Goal: Task Accomplishment & Management: Complete application form

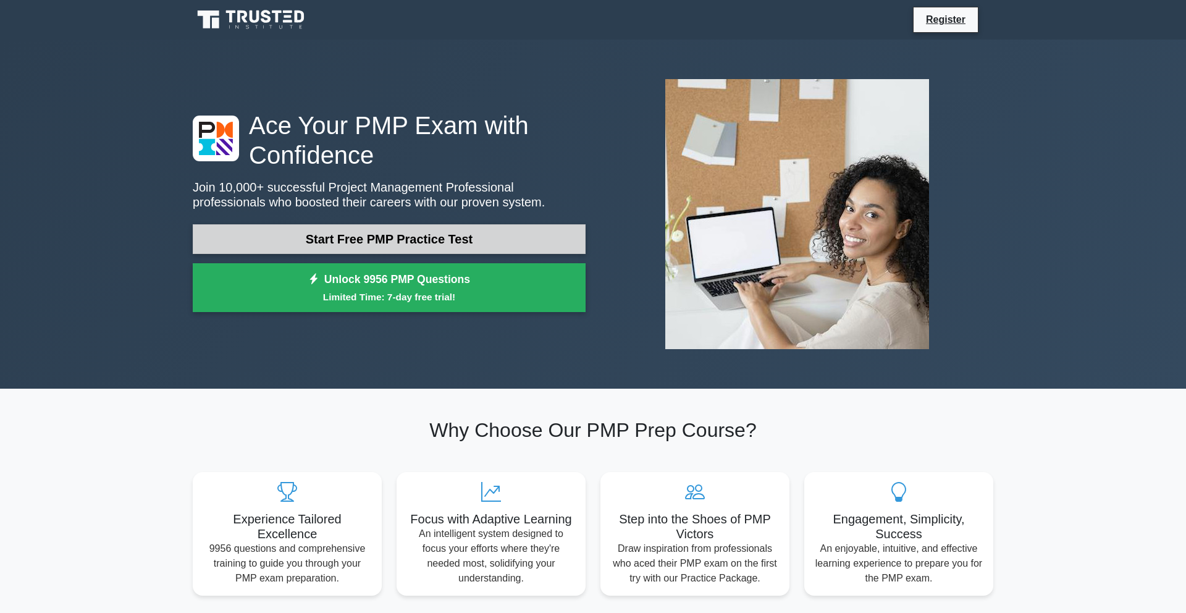
click at [323, 240] on link "Start Free PMP Practice Test" at bounding box center [389, 239] width 393 height 30
click at [483, 243] on link "Start Free PMP Practice Test" at bounding box center [389, 239] width 393 height 30
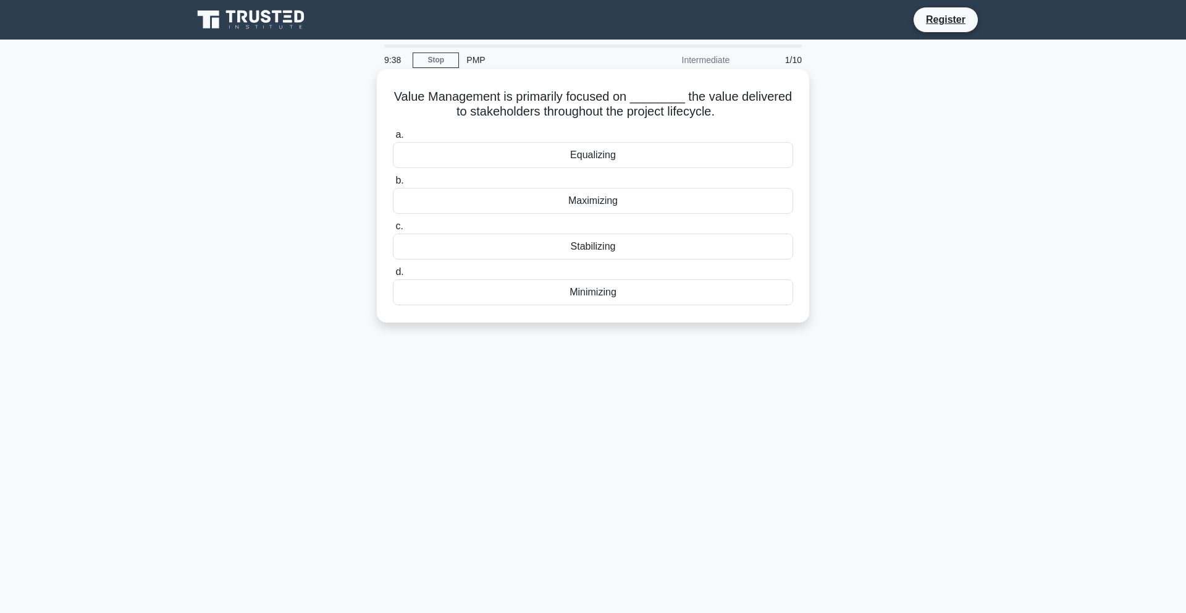
click at [528, 204] on div "Maximizing" at bounding box center [593, 201] width 400 height 26
click at [393, 185] on input "b. Maximizing" at bounding box center [393, 181] width 0 height 8
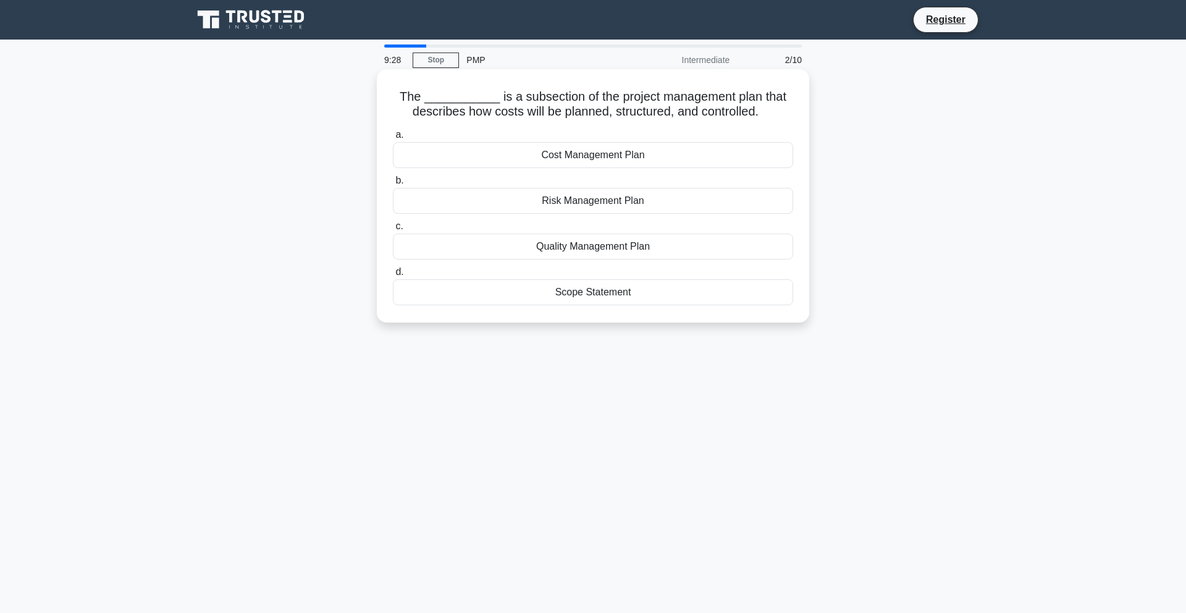
click at [560, 155] on div "Cost Management Plan" at bounding box center [593, 155] width 400 height 26
click at [393, 139] on input "a. Cost Management Plan" at bounding box center [393, 135] width 0 height 8
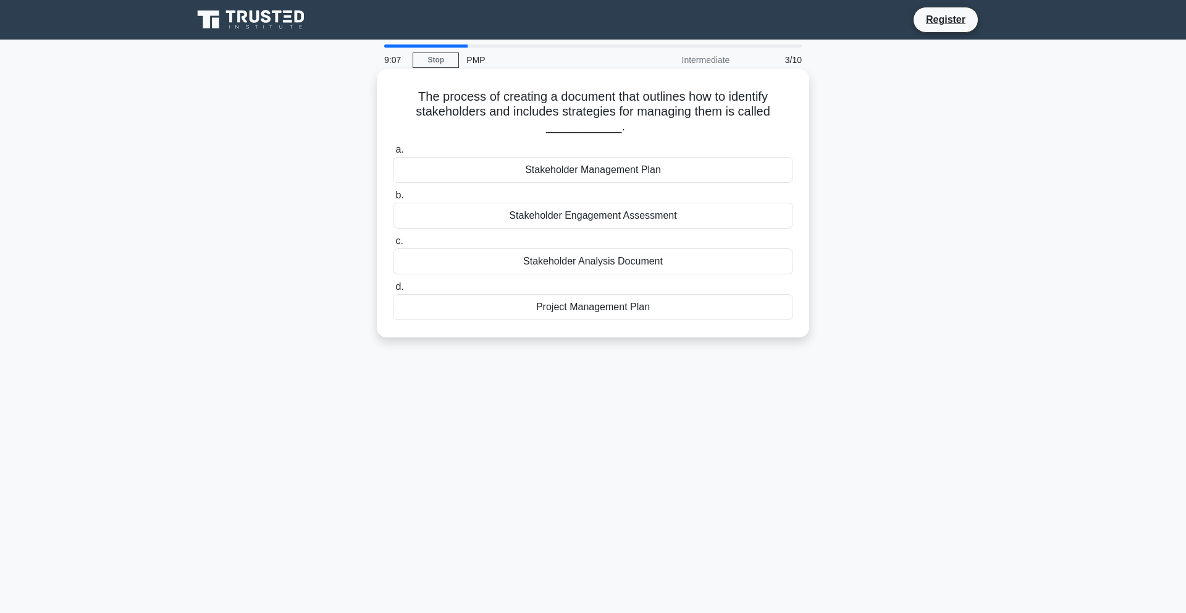
click at [567, 172] on div "Stakeholder Management Plan" at bounding box center [593, 170] width 400 height 26
click at [393, 154] on input "a. Stakeholder Management Plan" at bounding box center [393, 150] width 0 height 8
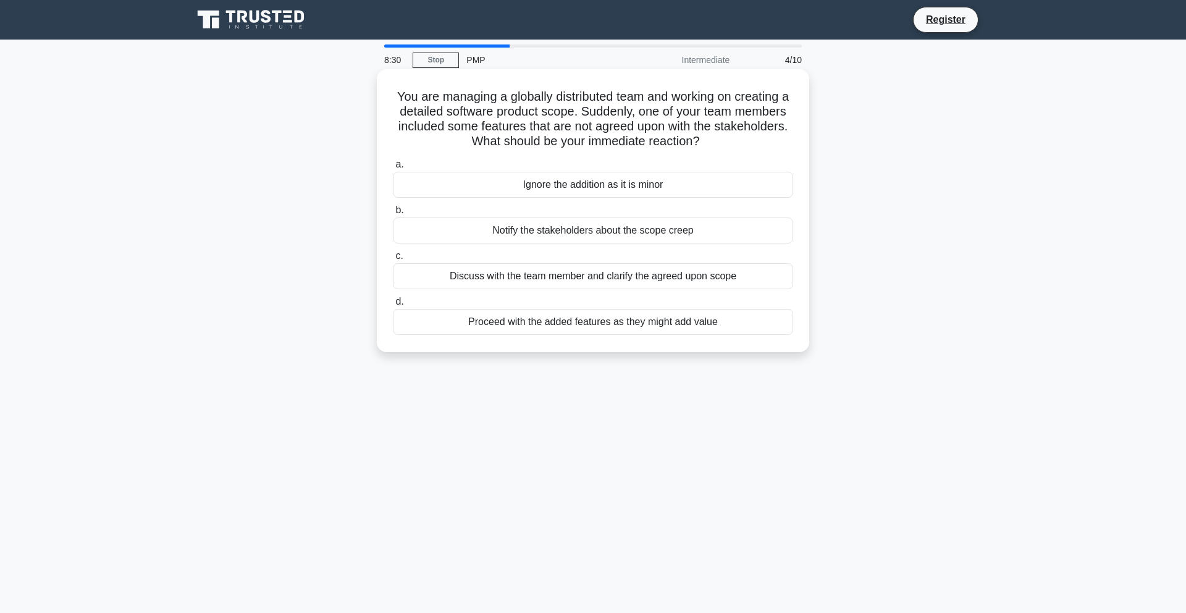
click at [571, 277] on div "Discuss with the team member and clarify the agreed upon scope" at bounding box center [593, 276] width 400 height 26
click at [393, 260] on input "c. Discuss with the team member and clarify the agreed upon scope" at bounding box center [393, 256] width 0 height 8
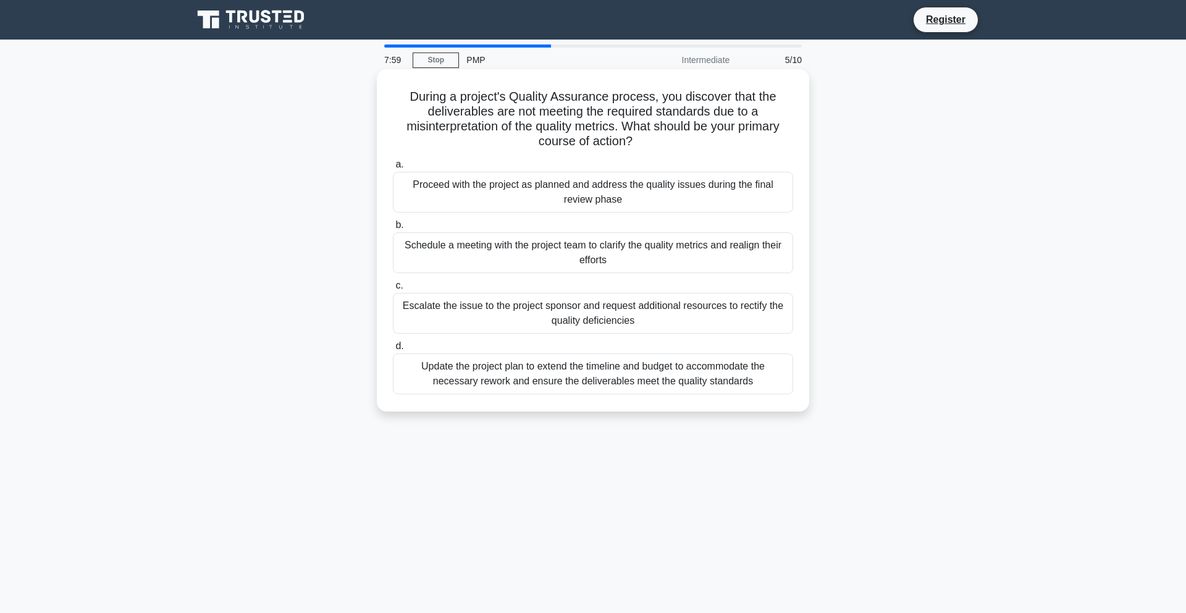
click at [582, 248] on div "Schedule a meeting with the project team to clarify the quality metrics and rea…" at bounding box center [593, 252] width 400 height 41
click at [393, 229] on input "b. Schedule a meeting with the project team to clarify the quality metrics and …" at bounding box center [393, 225] width 0 height 8
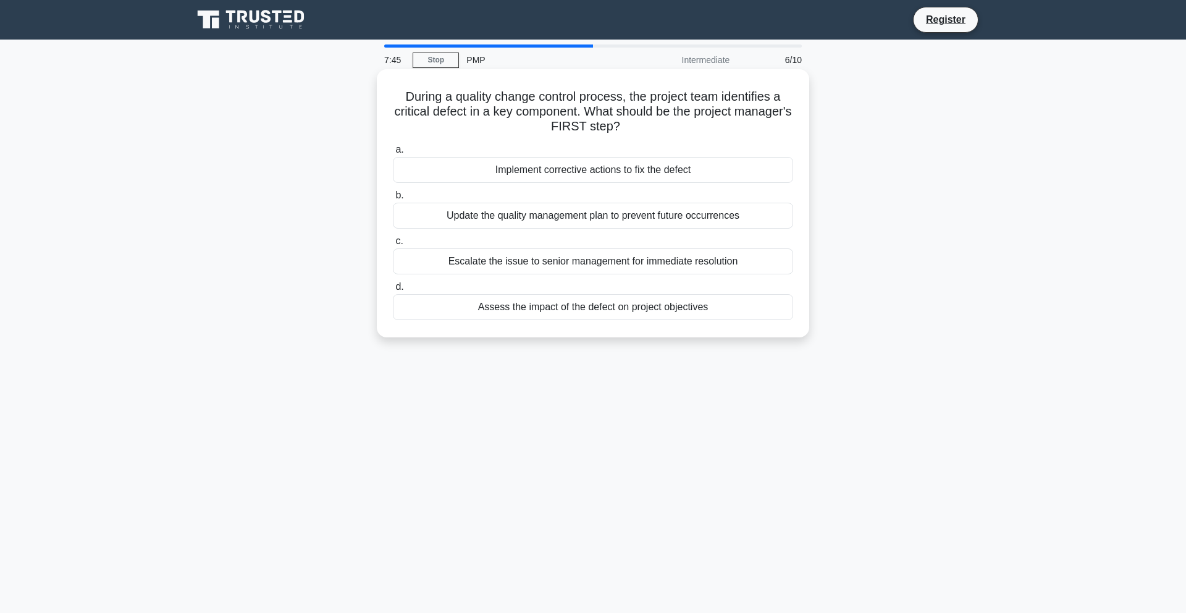
click at [585, 312] on div "Assess the impact of the defect on project objectives" at bounding box center [593, 307] width 400 height 26
click at [393, 291] on input "d. Assess the impact of the defect on project objectives" at bounding box center [393, 287] width 0 height 8
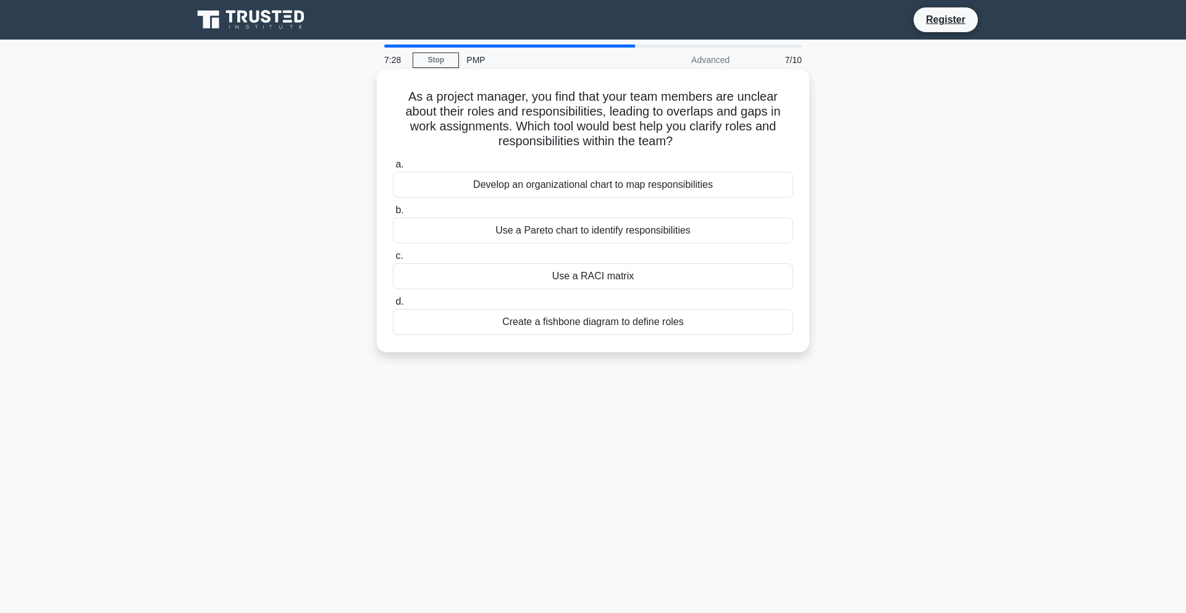
click at [612, 280] on div "Use a RACI matrix" at bounding box center [593, 276] width 400 height 26
click at [393, 260] on input "c. Use a RACI matrix" at bounding box center [393, 256] width 0 height 8
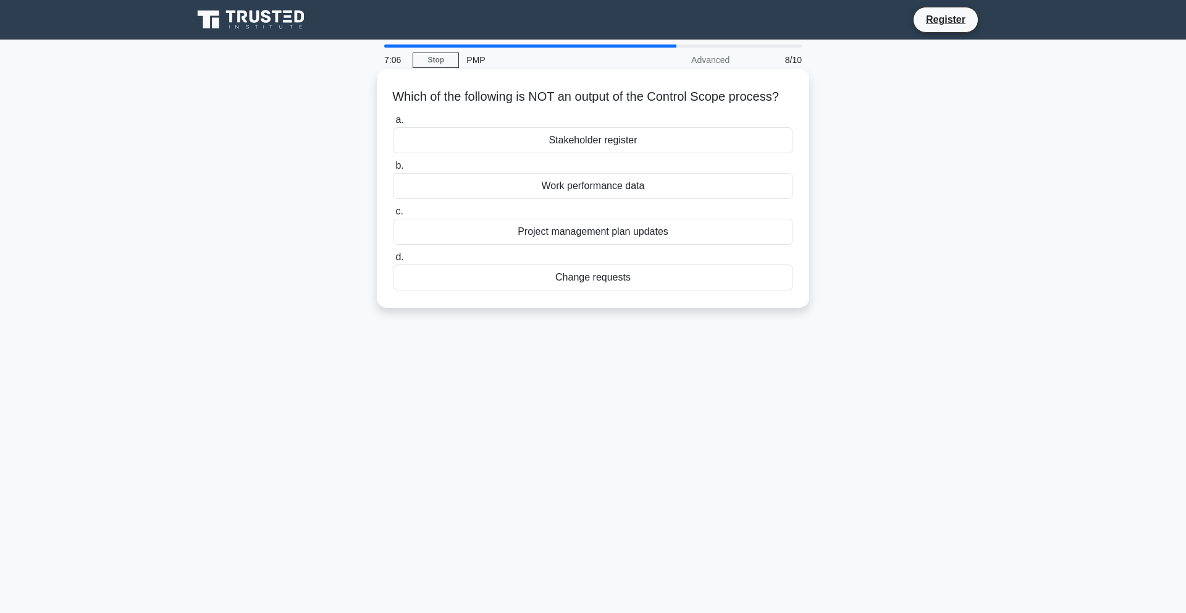
click at [630, 153] on div "Stakeholder register" at bounding box center [593, 140] width 400 height 26
click at [393, 124] on input "a. Stakeholder register" at bounding box center [393, 120] width 0 height 8
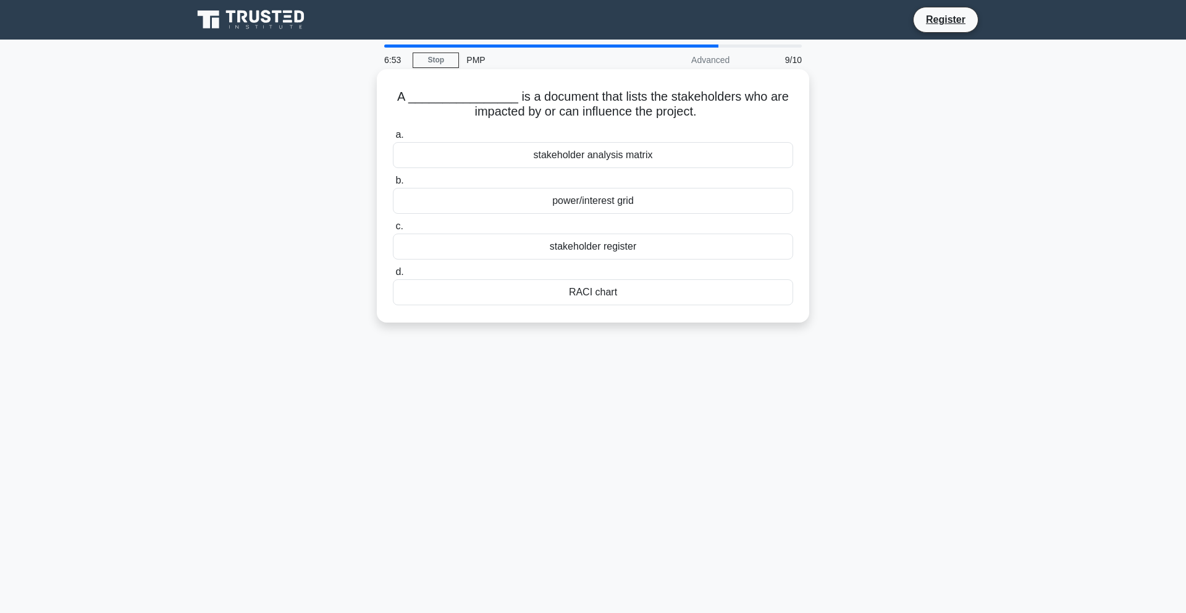
click at [616, 201] on div "power/interest grid" at bounding box center [593, 201] width 400 height 26
click at [393, 185] on input "b. power/interest grid" at bounding box center [393, 181] width 0 height 8
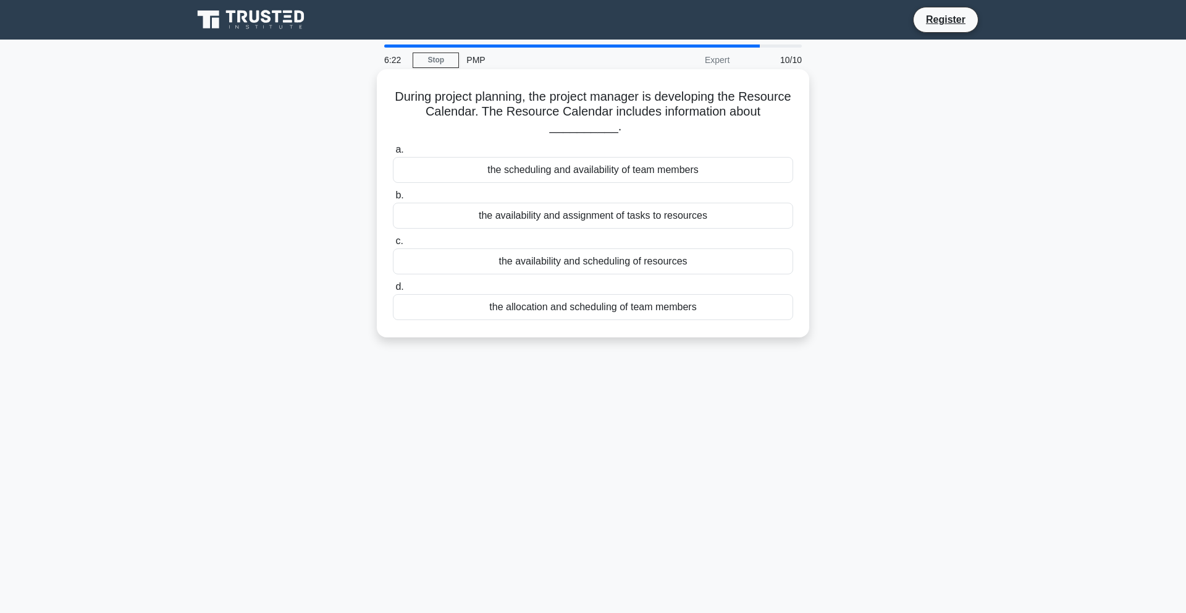
click at [611, 175] on div "the scheduling and availability of team members" at bounding box center [593, 170] width 400 height 26
click at [393, 154] on input "a. the scheduling and availability of team members" at bounding box center [393, 150] width 0 height 8
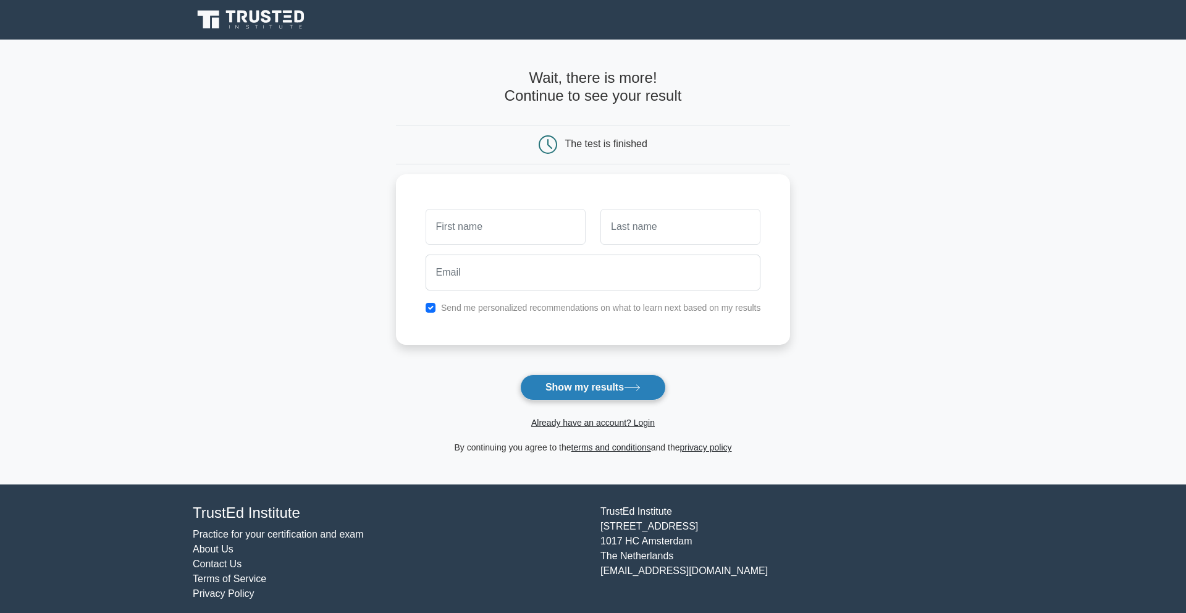
click at [604, 385] on button "Show my results" at bounding box center [593, 387] width 146 height 26
click at [526, 227] on input "text" at bounding box center [505, 224] width 160 height 36
type input "Pooja"
click at [654, 232] on input "text" at bounding box center [680, 224] width 160 height 36
type input "A"
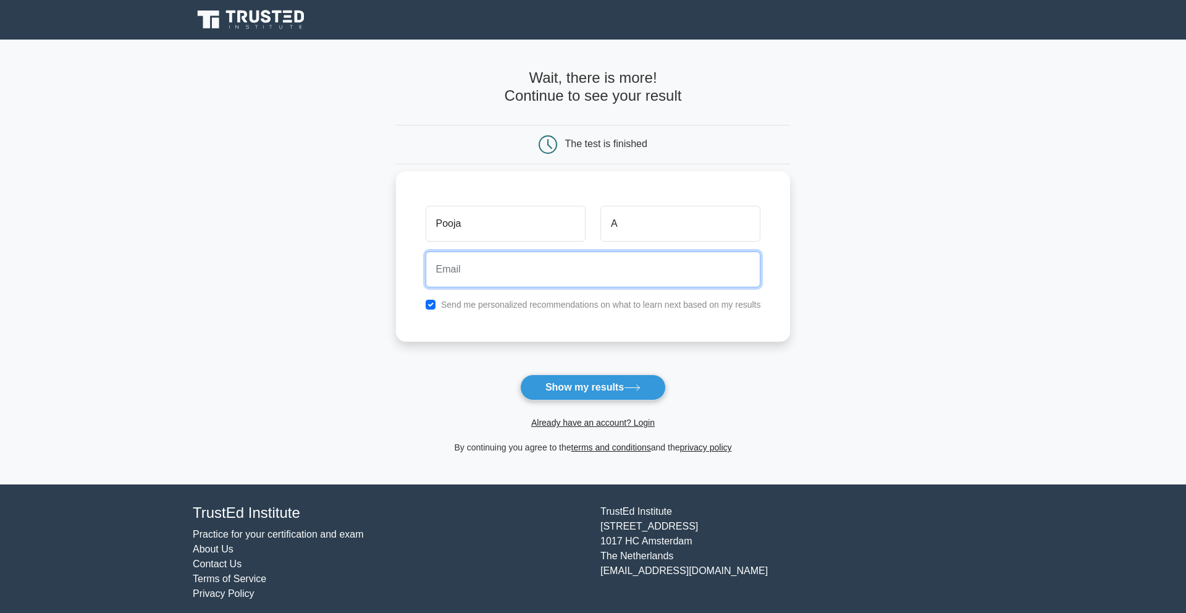
click at [517, 266] on input "email" at bounding box center [592, 269] width 335 height 36
type input "[EMAIL_ADDRESS][DOMAIN_NAME]"
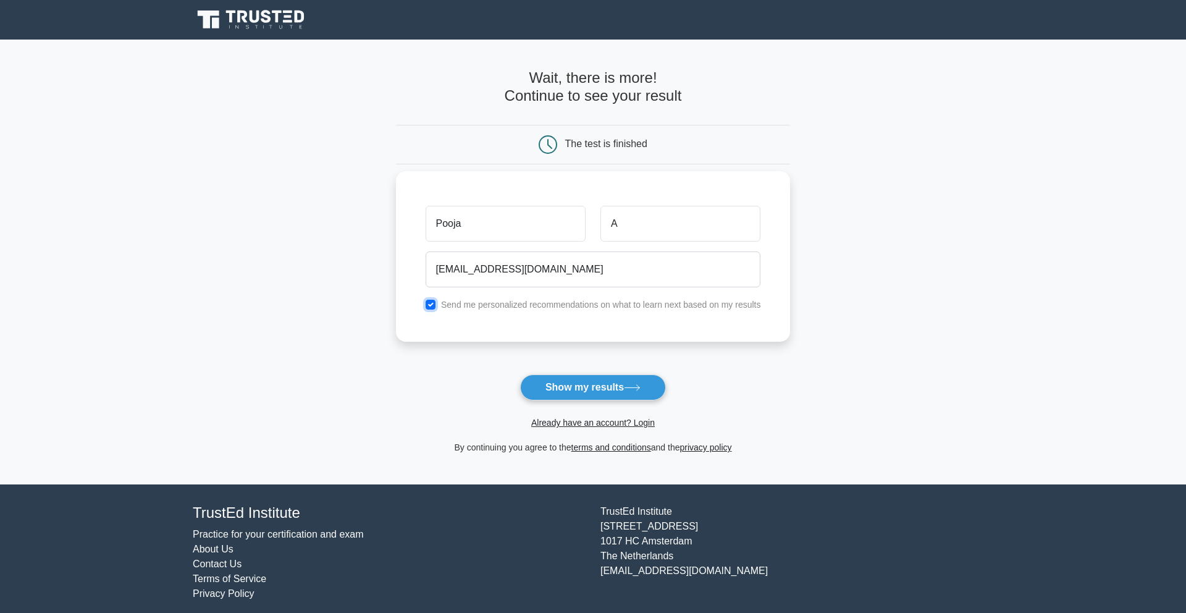
click at [428, 305] on input "checkbox" at bounding box center [430, 304] width 10 height 10
checkbox input "false"
click at [582, 382] on button "Show my results" at bounding box center [593, 387] width 146 height 26
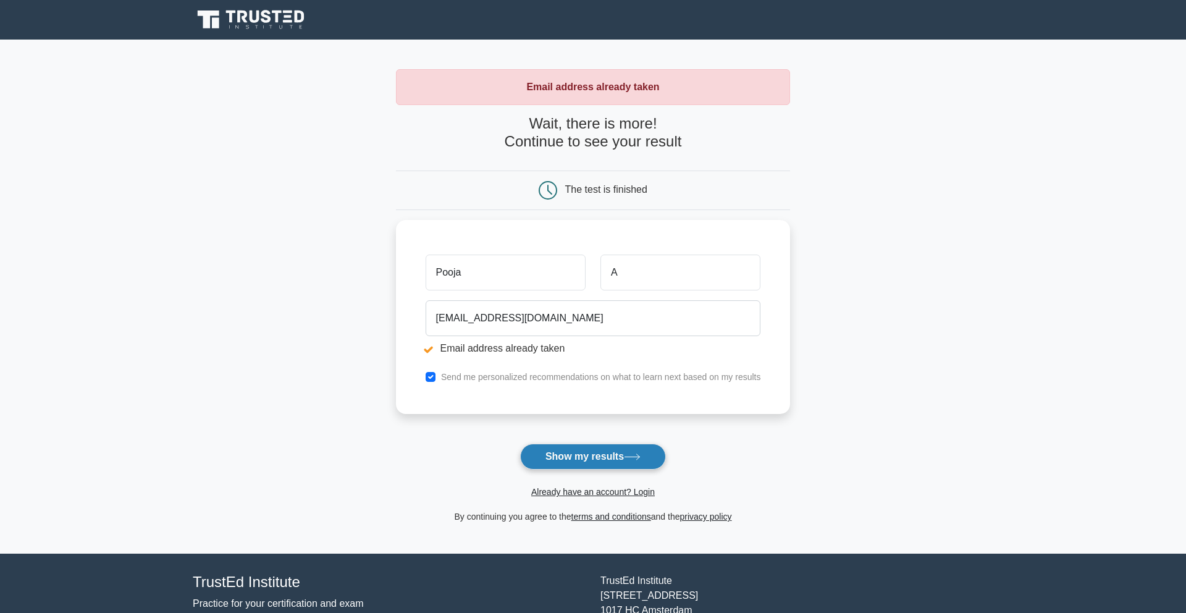
click at [606, 454] on button "Show my results" at bounding box center [593, 456] width 146 height 26
click at [567, 492] on link "Already have an account? Login" at bounding box center [593, 492] width 124 height 10
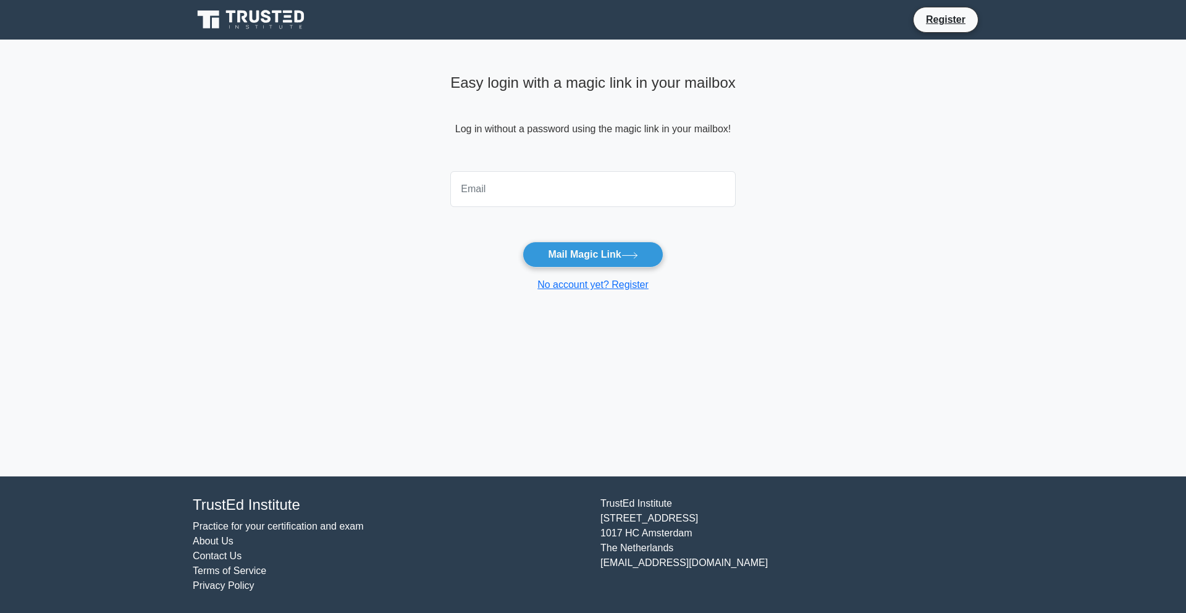
click at [627, 198] on input "email" at bounding box center [592, 189] width 285 height 36
type input "[EMAIL_ADDRESS][DOMAIN_NAME]"
click at [613, 250] on button "Mail Magic Link" at bounding box center [592, 254] width 140 height 26
